Goal: Task Accomplishment & Management: Use online tool/utility

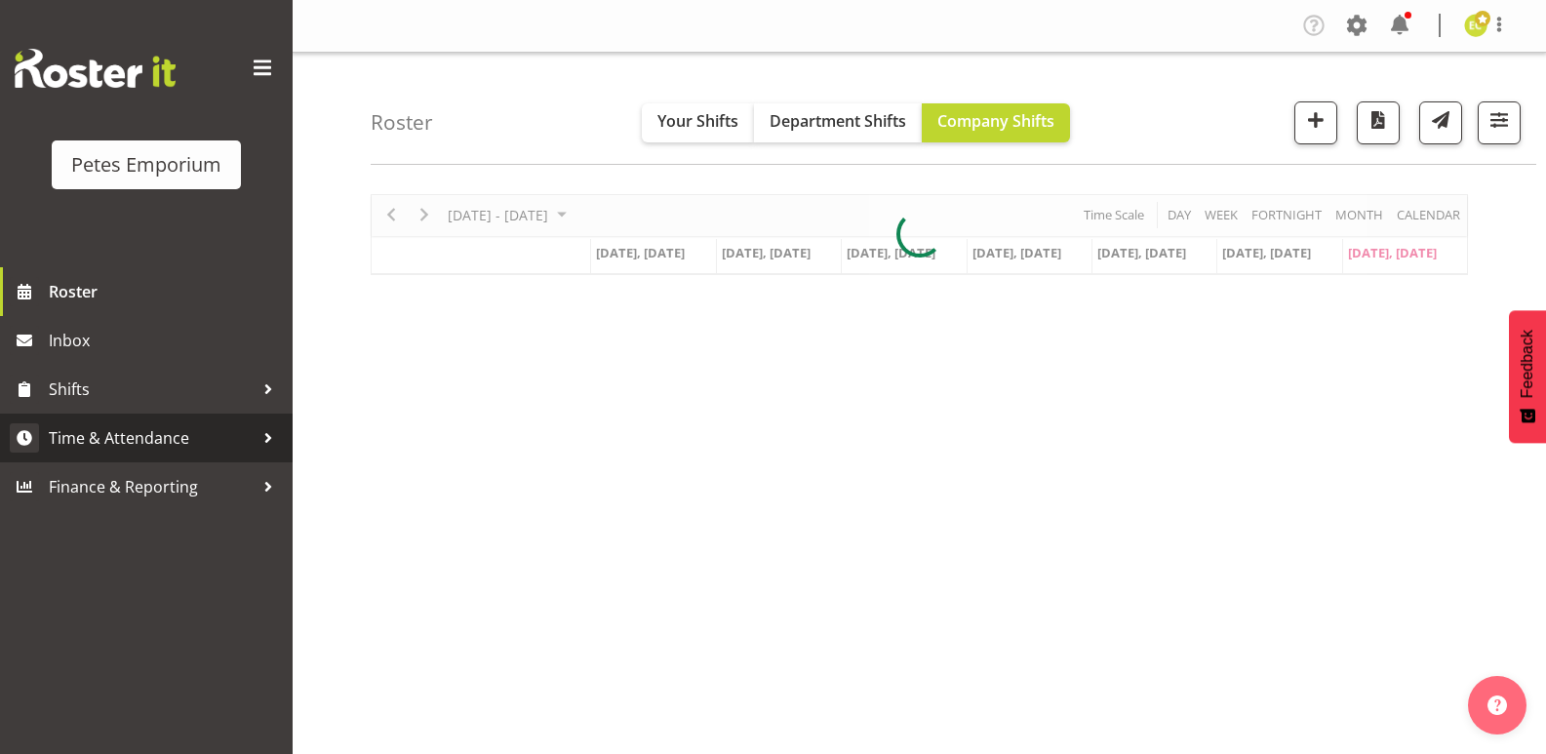
click at [243, 450] on span "Time & Attendance" at bounding box center [151, 437] width 205 height 29
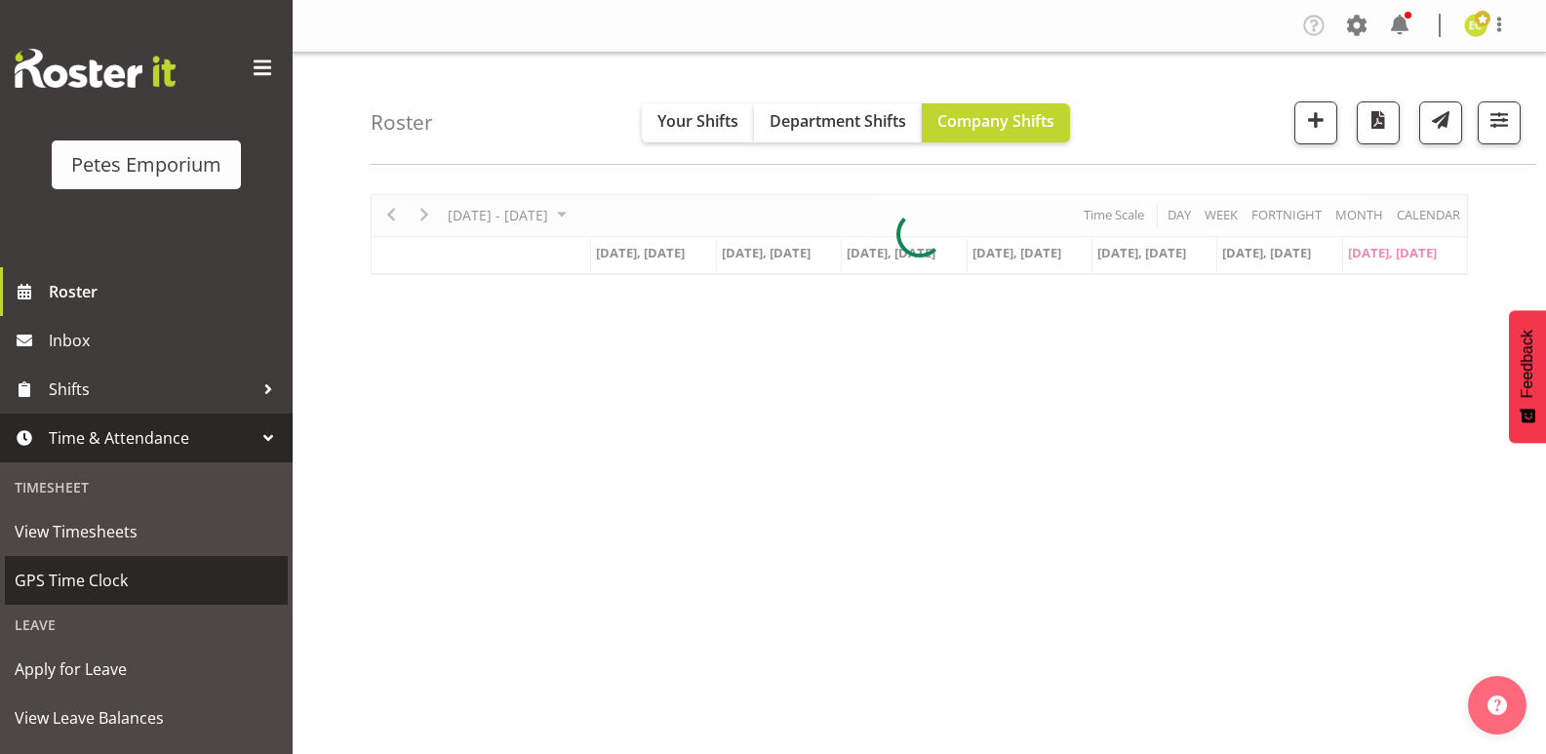
click at [130, 579] on span "GPS Time Clock" at bounding box center [146, 580] width 263 height 29
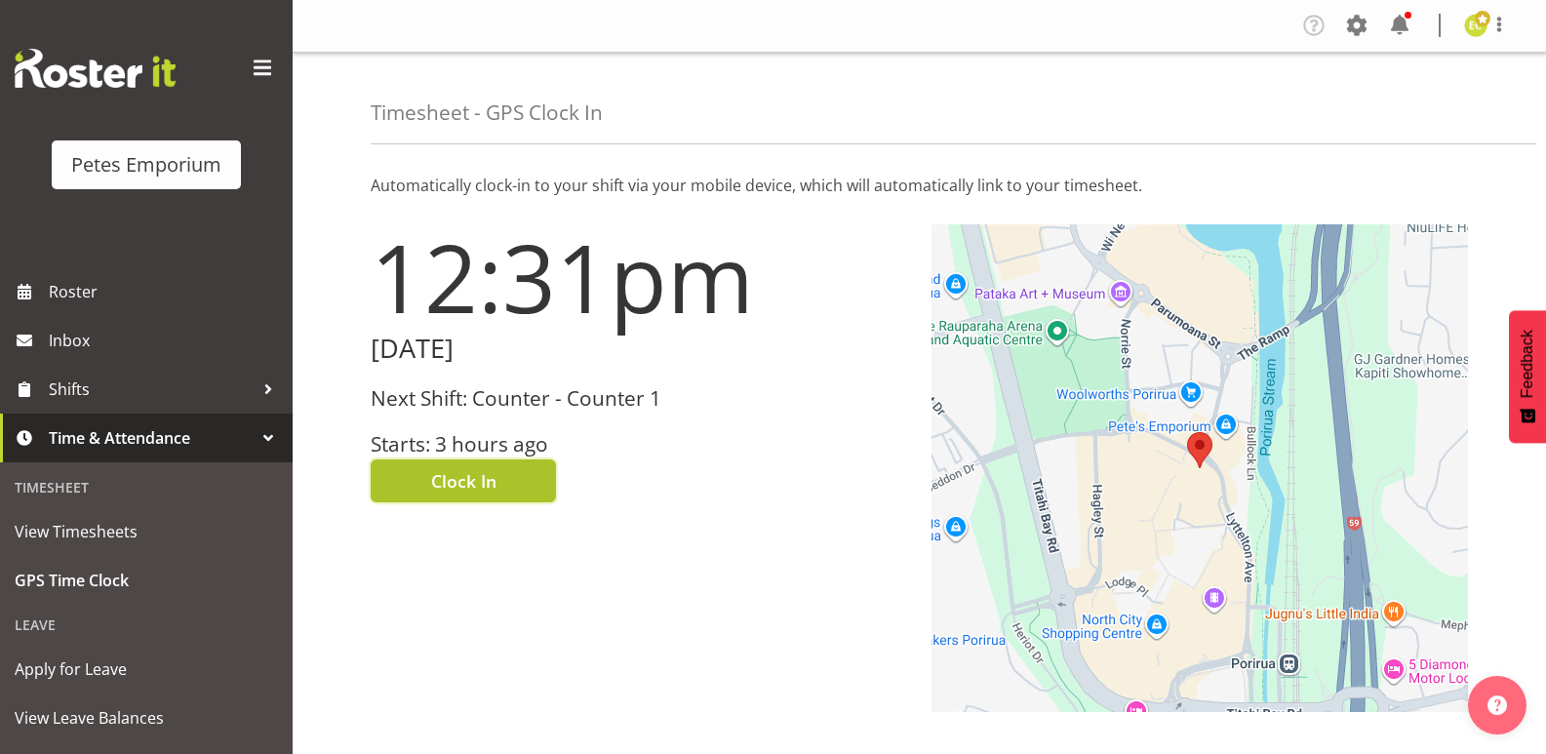
click at [466, 487] on span "Clock In" at bounding box center [463, 480] width 65 height 25
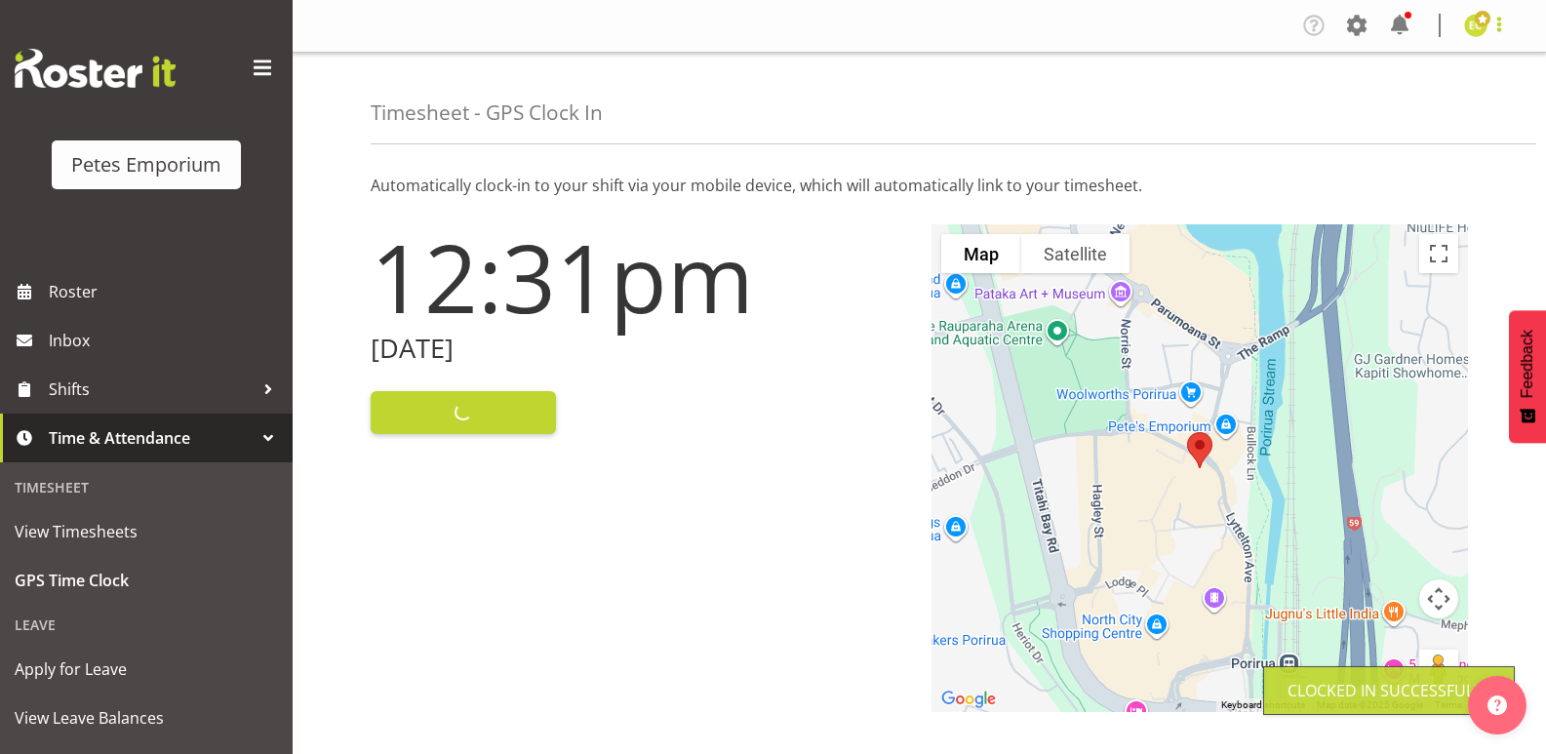
click at [1508, 20] on span at bounding box center [1498, 24] width 23 height 23
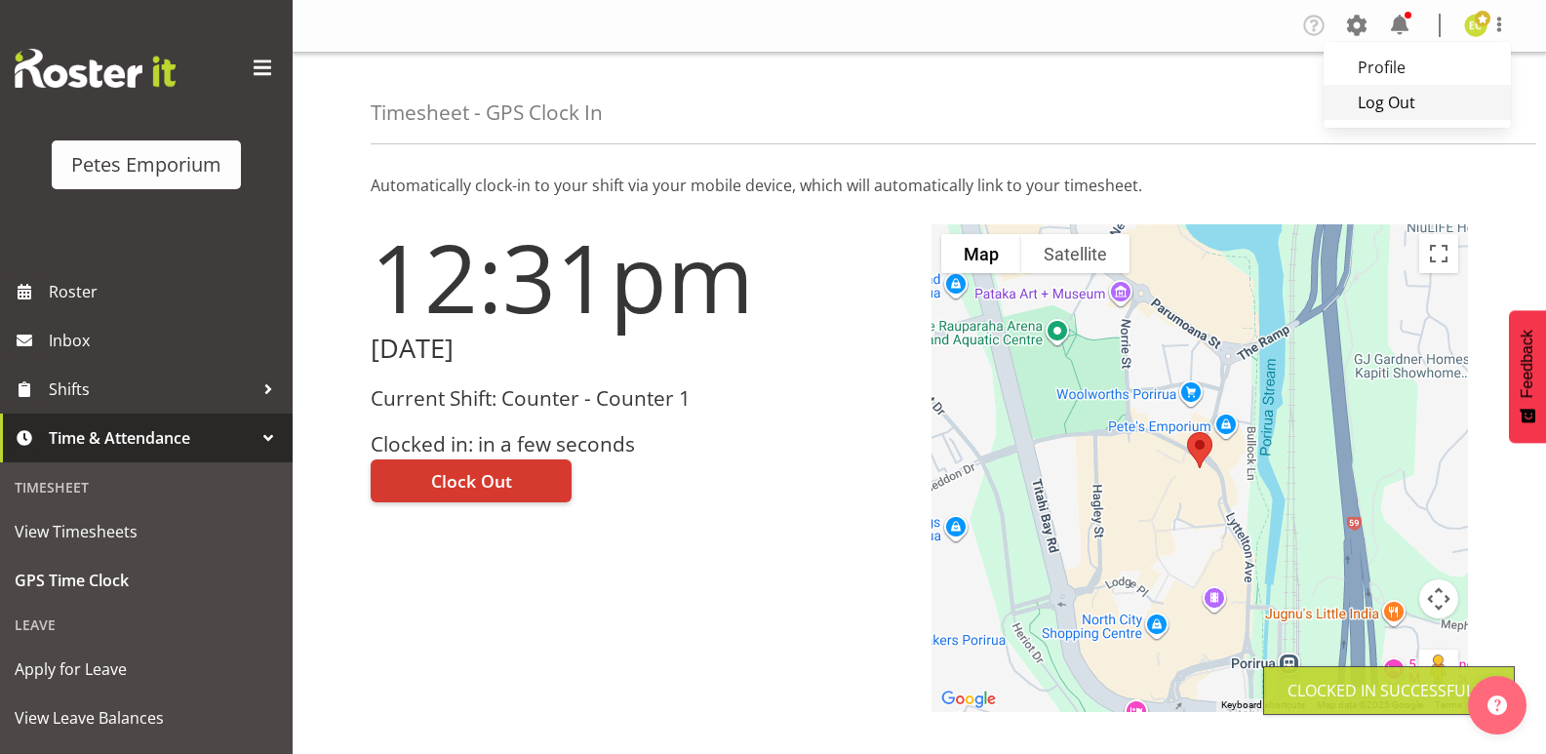
click at [1410, 111] on link "Log Out" at bounding box center [1417, 102] width 187 height 35
